Goal: Task Accomplishment & Management: Complete application form

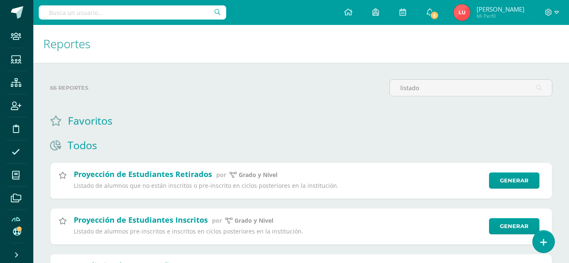
select select "3"
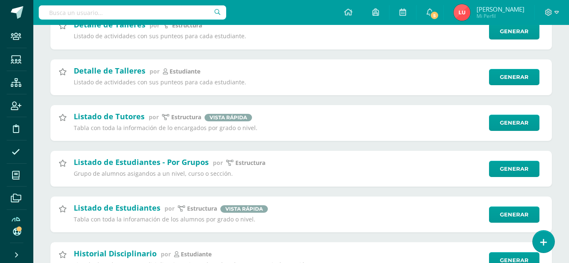
scroll to position [269, 0]
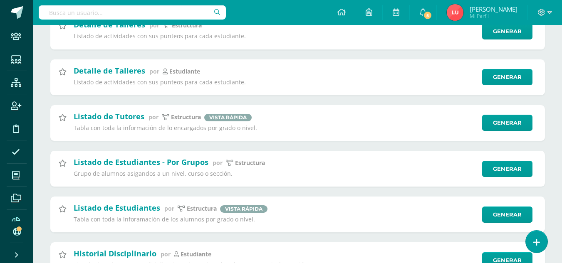
click at [68, 12] on input "text" at bounding box center [132, 12] width 187 height 14
type input "a"
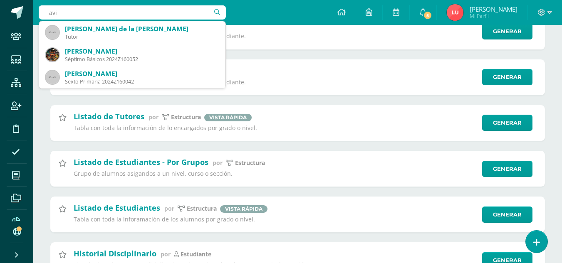
type input "avi"
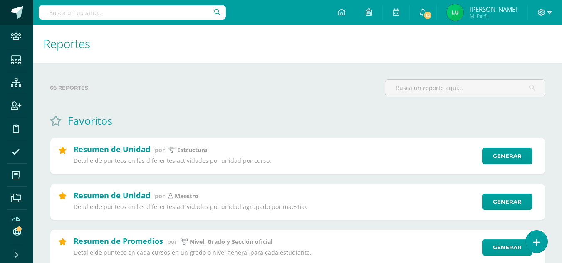
click at [26, 18] on span at bounding box center [45, 12] width 39 height 17
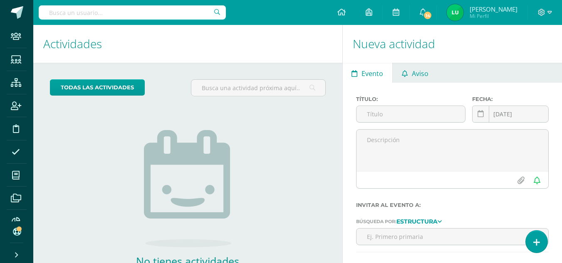
click at [402, 76] on icon at bounding box center [405, 73] width 6 height 7
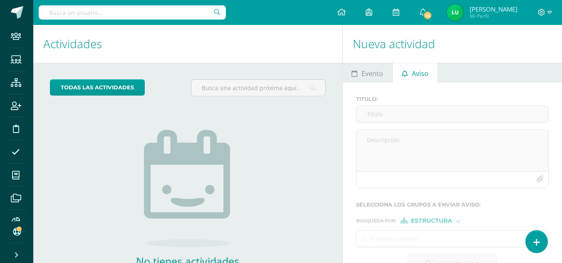
scroll to position [57, 0]
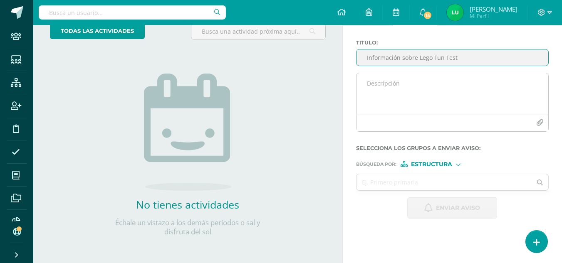
type input "Información sobre Lego Fun Fest"
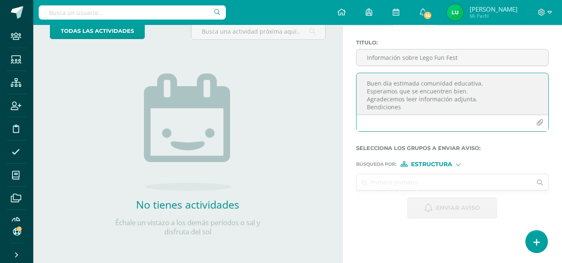
type textarea "Buen día estimada comunidad educativa. Esperamos que se encuentren bien. Agrade…"
click at [417, 179] on input "text" at bounding box center [445, 182] width 176 height 16
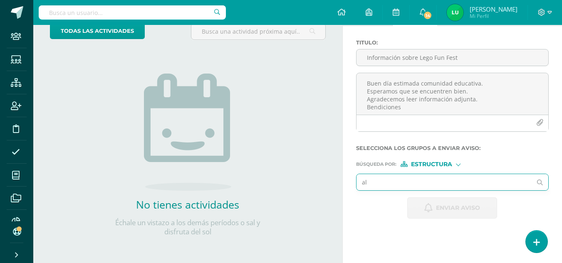
type input "all"
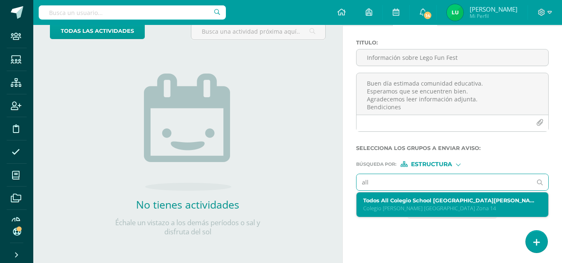
click at [397, 201] on label "Todos All Colegio School Colegio Cristiano Bilingüe El Shaddai Zona 14" at bounding box center [448, 201] width 171 height 6
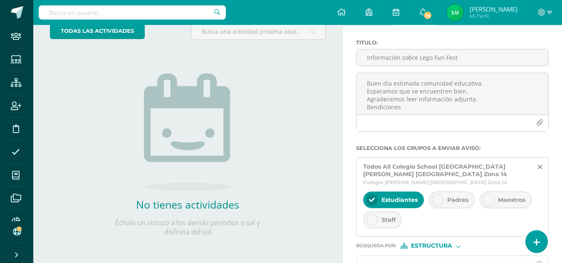
click at [456, 204] on div "Padres" at bounding box center [452, 200] width 46 height 17
drag, startPoint x: 505, startPoint y: 206, endPoint x: 496, endPoint y: 208, distance: 8.8
click at [505, 207] on div "Maestros" at bounding box center [506, 200] width 52 height 17
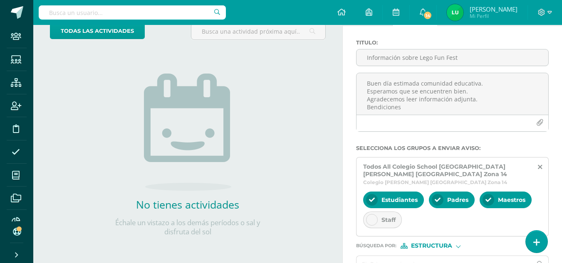
click at [376, 219] on div at bounding box center [372, 220] width 12 height 12
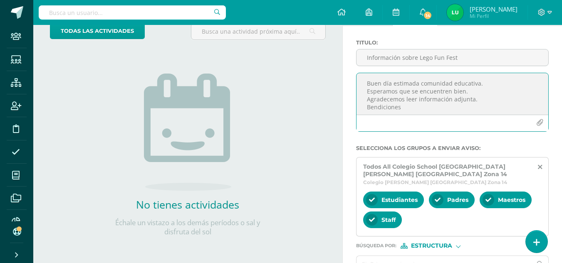
click at [539, 121] on icon "button" at bounding box center [540, 122] width 7 height 7
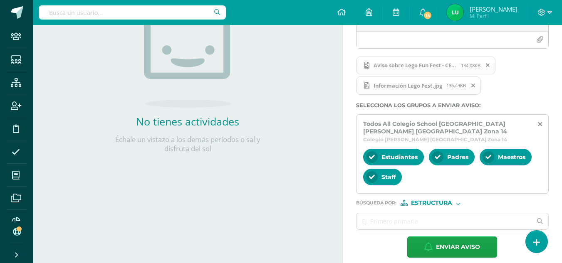
scroll to position [148, 0]
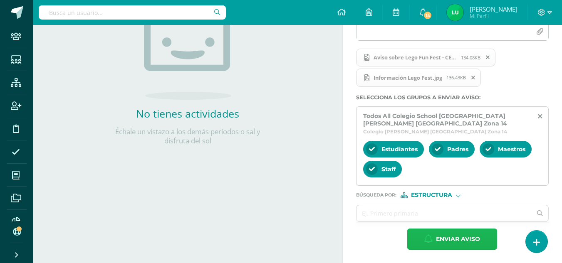
click at [428, 235] on icon "button" at bounding box center [429, 239] width 8 height 9
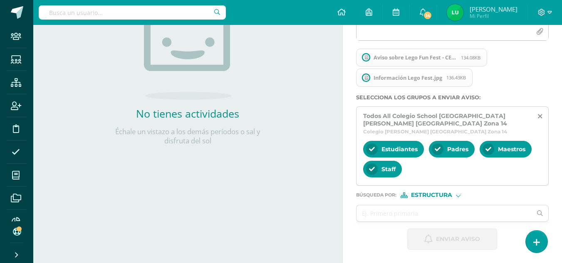
scroll to position [57, 0]
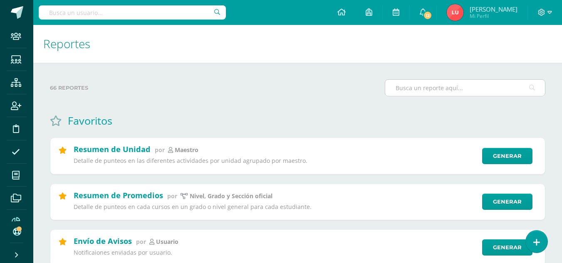
click at [426, 90] on input "text" at bounding box center [465, 88] width 160 height 16
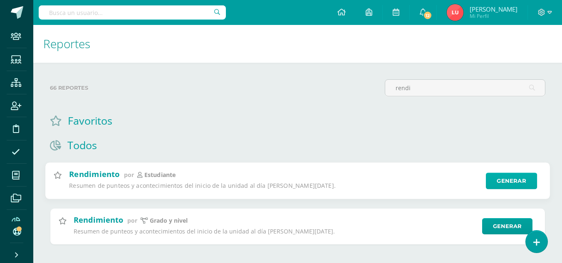
type input "rendi"
click at [504, 186] on link "Generar" at bounding box center [511, 181] width 51 height 17
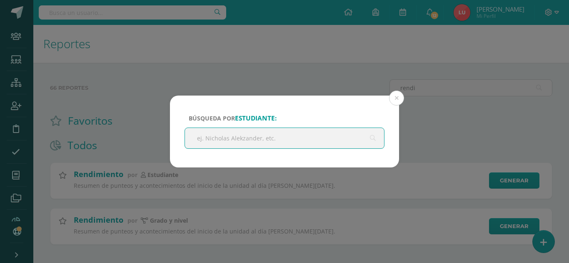
click at [262, 141] on input "text" at bounding box center [284, 138] width 199 height 20
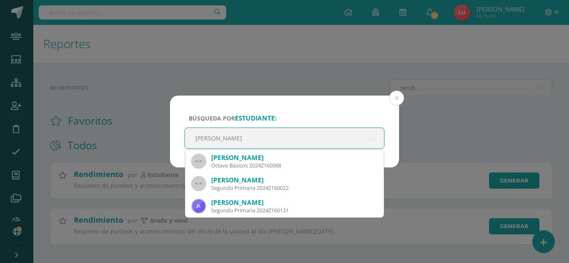
type input "julio egui"
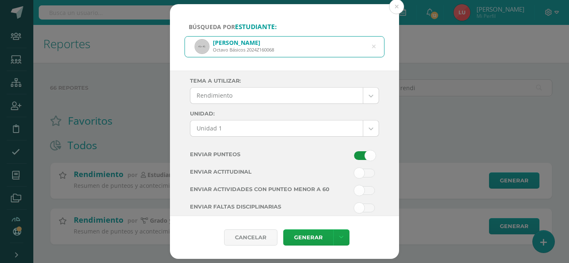
click at [240, 102] on body "Búsqueda por estudiante: Julio Andrés Eguizabal Izaguirre Octavo Básicos 2024Z1…" at bounding box center [284, 135] width 569 height 271
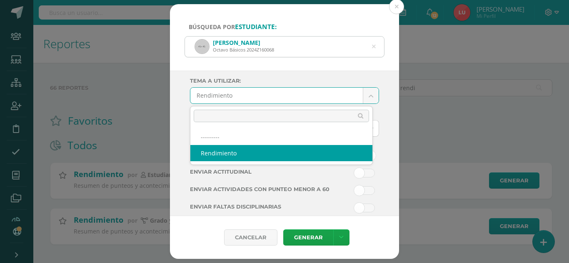
click at [240, 96] on body "Búsqueda por estudiante: Julio Andrés Eguizabal Izaguirre Octavo Básicos 2024Z1…" at bounding box center [284, 135] width 569 height 271
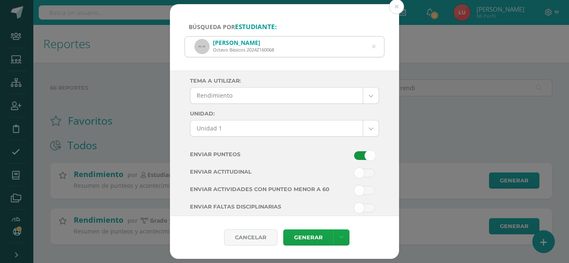
click at [236, 129] on body "Búsqueda por estudiante: Julio Andrés Eguizabal Izaguirre Octavo Básicos 2024Z1…" at bounding box center [284, 135] width 569 height 271
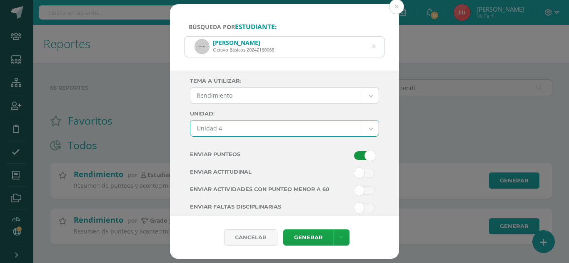
select select "Unidad 4"
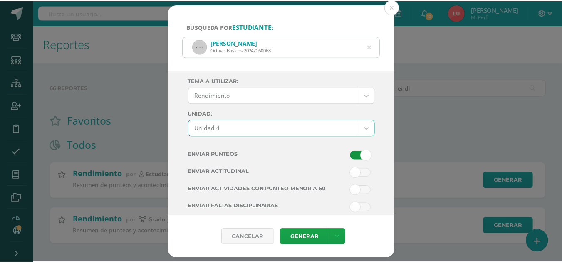
scroll to position [42, 0]
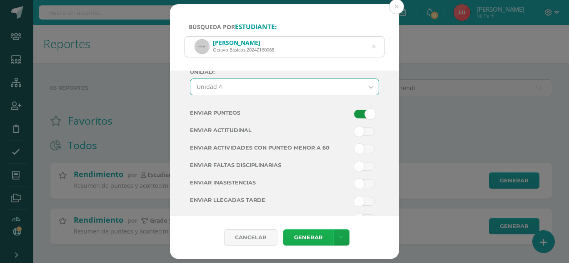
click at [296, 235] on link "Generar" at bounding box center [308, 238] width 50 height 16
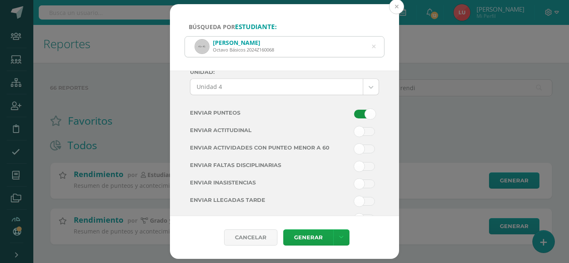
click at [400, 6] on button at bounding box center [396, 6] width 15 height 15
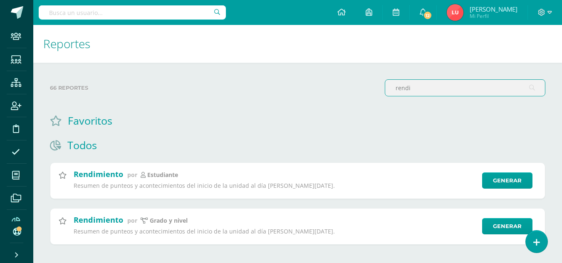
drag, startPoint x: 423, startPoint y: 88, endPoint x: 358, endPoint y: 101, distance: 66.2
click at [358, 101] on div "66 reportes rendi" at bounding box center [298, 91] width 502 height 24
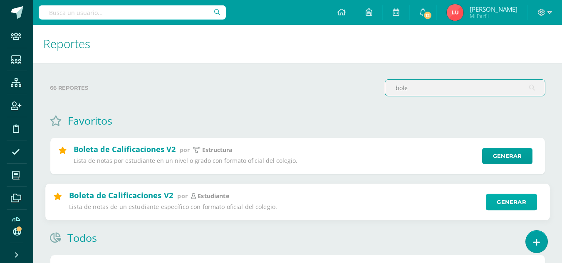
type input "bole"
click at [513, 210] on link "Generar" at bounding box center [511, 202] width 51 height 17
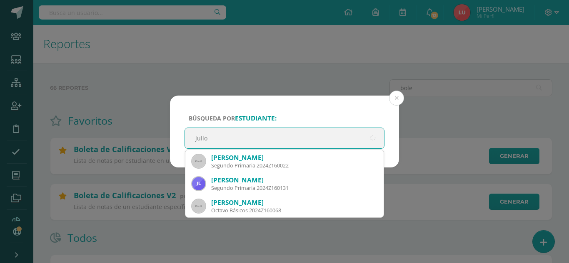
type input "julio"
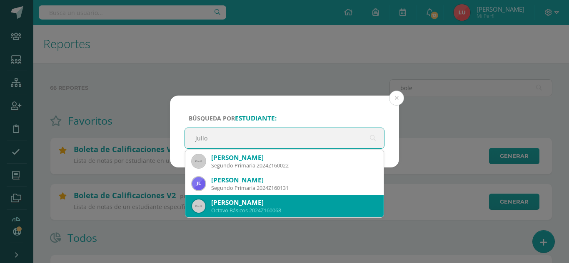
click at [248, 210] on div "Octavo Básicos 2024Z160068" at bounding box center [294, 210] width 166 height 7
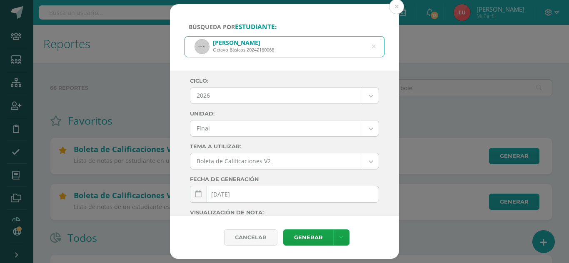
click at [231, 98] on body "Búsqueda por estudiante: Julio Andrés Eguizabal Izaguirre Octavo Básicos 2024Z1…" at bounding box center [284, 205] width 569 height 410
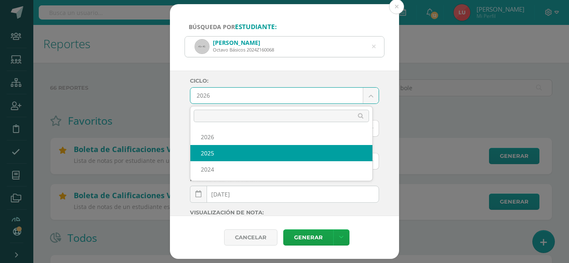
select select "3"
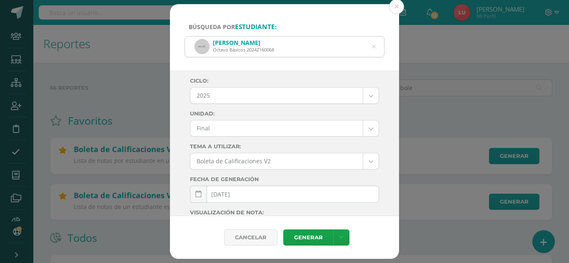
click at [214, 127] on body "Búsqueda por estudiante: Julio Andrés Eguizabal Izaguirre Octavo Básicos 2024Z1…" at bounding box center [284, 205] width 569 height 410
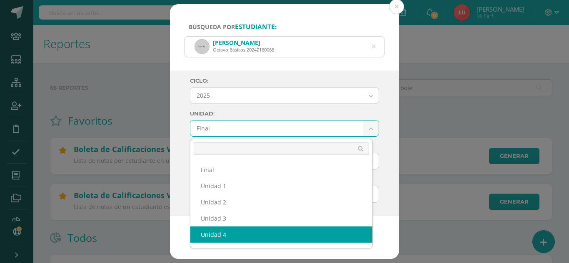
drag, startPoint x: 214, startPoint y: 226, endPoint x: 214, endPoint y: 234, distance: 8.3
select select "Unidad 4"
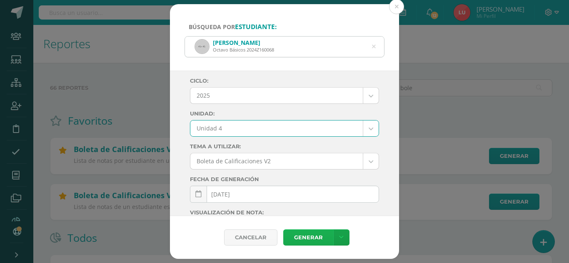
click at [308, 241] on link "Generar" at bounding box center [308, 238] width 50 height 16
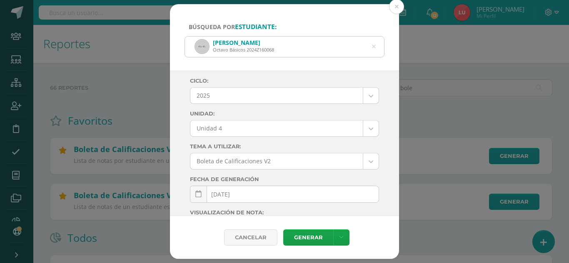
click at [76, 71] on div "Búsqueda por estudiante: Julio Andrés Eguizabal Izaguirre Octavo Básicos 2024Z1…" at bounding box center [284, 132] width 562 height 256
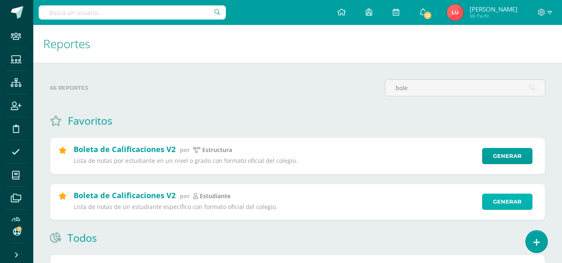
scroll to position [11, 0]
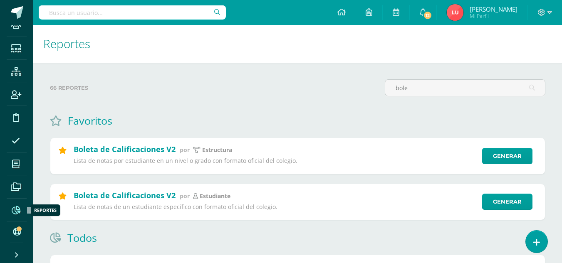
click at [16, 212] on icon at bounding box center [16, 210] width 9 height 8
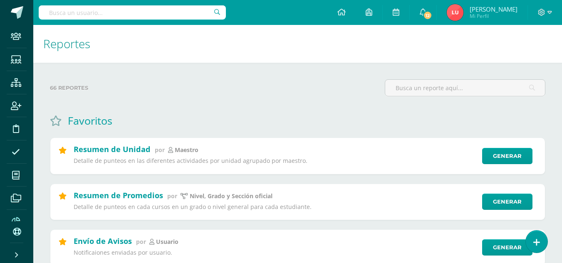
click at [17, 73] on span at bounding box center [16, 82] width 19 height 19
click at [12, 81] on icon at bounding box center [16, 83] width 10 height 8
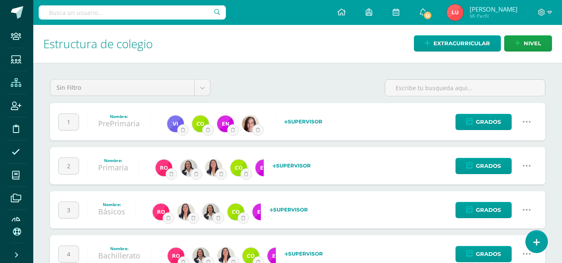
scroll to position [26, 0]
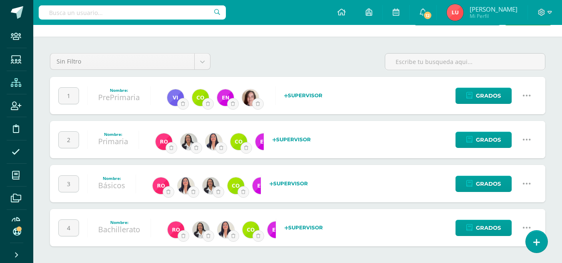
click at [528, 182] on icon at bounding box center [526, 183] width 9 height 9
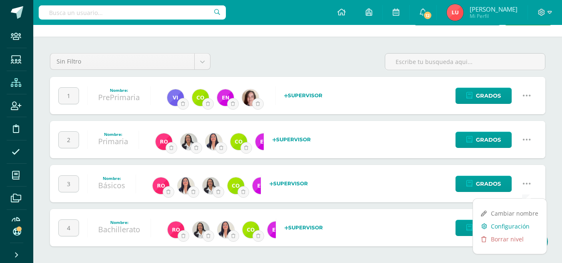
click at [507, 224] on link "Configuración" at bounding box center [510, 226] width 74 height 13
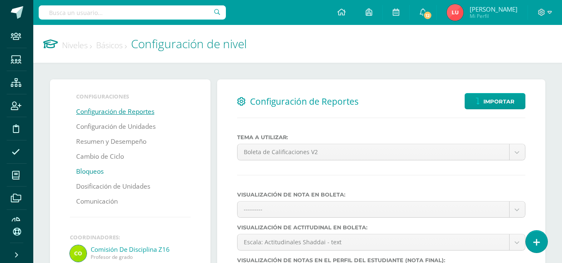
click at [88, 171] on link "Bloqueos" at bounding box center [89, 171] width 27 height 15
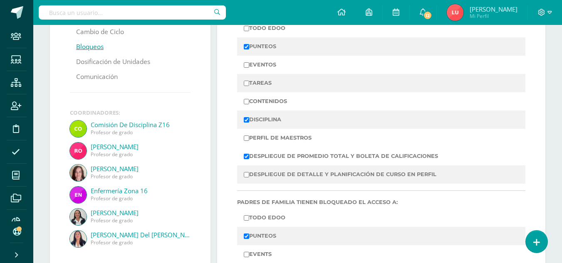
scroll to position [83, 0]
